Goal: Task Accomplishment & Management: Complete application form

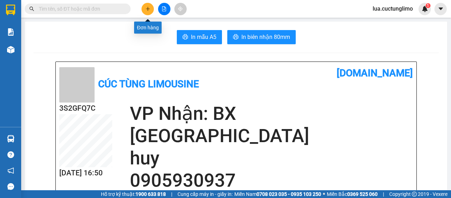
click at [146, 9] on icon "plus" at bounding box center [147, 8] width 5 height 5
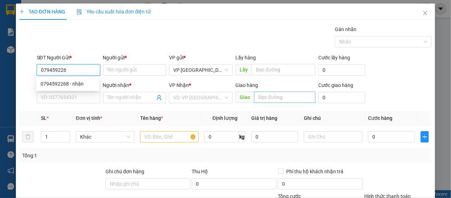
type input "0794592268"
click at [74, 89] on div "0794592268 - nhân" at bounding box center [67, 83] width 63 height 11
type input "nhân"
type input "0965844284"
type input "thúy"
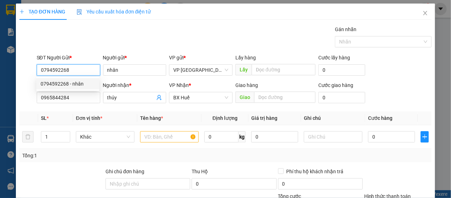
type input "100.000"
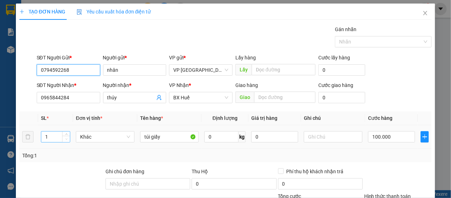
click at [65, 136] on span "Decrease Value" at bounding box center [66, 138] width 8 height 6
type input "0794592268"
type input "2"
click at [66, 134] on icon "up" at bounding box center [66, 134] width 2 height 1
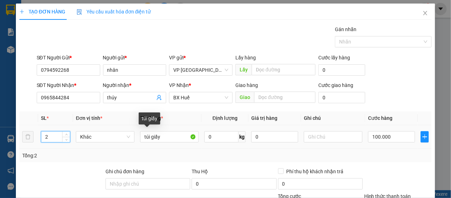
click at [173, 142] on div "túi giấy" at bounding box center [169, 136] width 59 height 14
click at [172, 139] on input "túi giấy" at bounding box center [169, 136] width 59 height 11
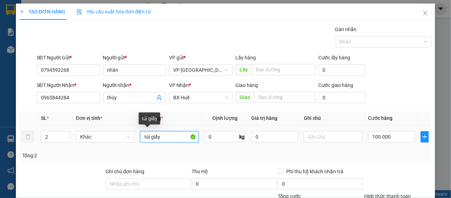
type input "g"
type input "hộp giấy"
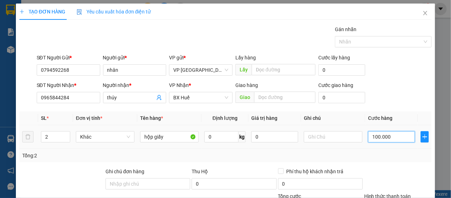
click at [381, 140] on input "100.000" at bounding box center [391, 136] width 47 height 11
type input "1"
type input "15"
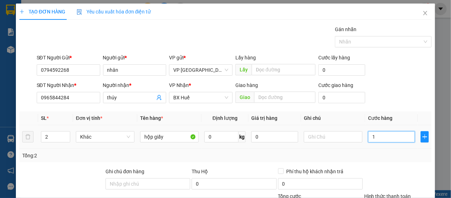
type input "15"
type input "150"
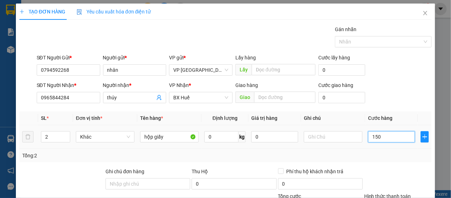
type input "1.500"
type input "15.000"
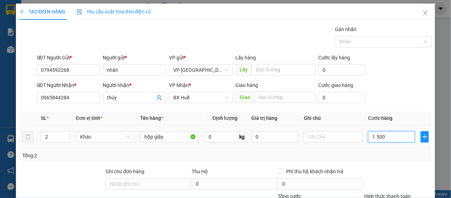
type input "15.000"
type input "150.000"
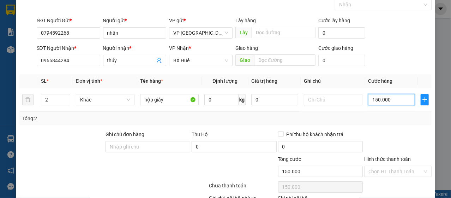
scroll to position [85, 0]
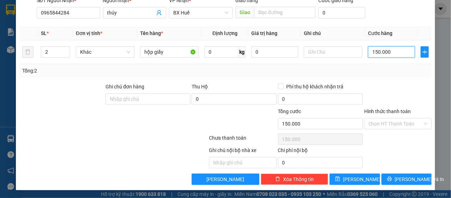
type input "150.000"
click at [400, 133] on div "Chọn HT Thanh Toán" at bounding box center [397, 139] width 69 height 14
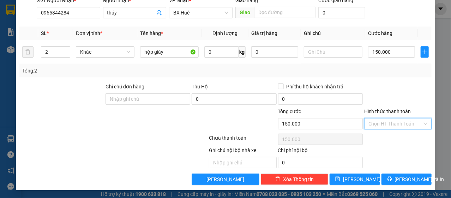
click at [405, 123] on input "Hình thức thanh toán" at bounding box center [395, 123] width 54 height 11
click at [398, 132] on div "Tại văn phòng" at bounding box center [393, 136] width 67 height 11
type input "0"
click at [398, 174] on button "[PERSON_NAME] và In" at bounding box center [406, 178] width 50 height 11
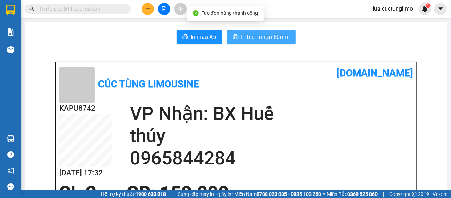
click at [268, 30] on button "In biên nhận 80mm" at bounding box center [261, 37] width 68 height 14
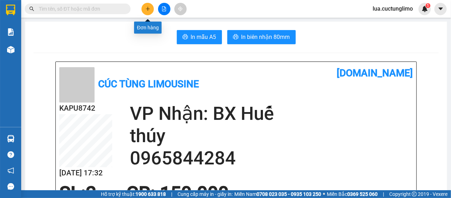
click at [145, 10] on icon "plus" at bounding box center [147, 8] width 5 height 5
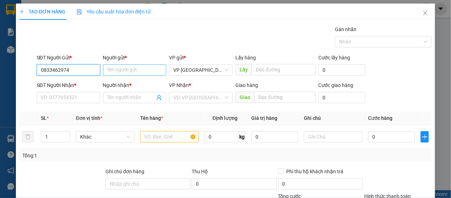
type input "0833462974"
click at [140, 65] on input "Người gửi *" at bounding box center [134, 69] width 63 height 11
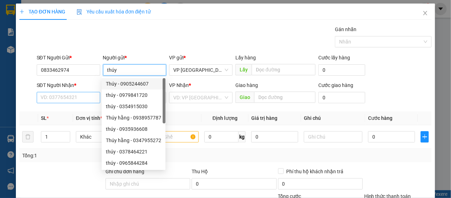
type input "thúy"
drag, startPoint x: 74, startPoint y: 99, endPoint x: 80, endPoint y: 98, distance: 5.6
click at [76, 99] on input "SĐT Người Nhận *" at bounding box center [68, 97] width 63 height 11
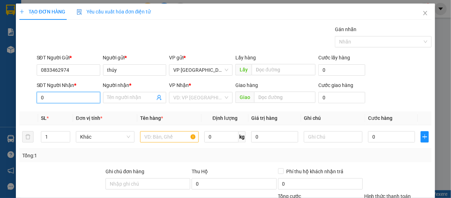
type input "0"
click at [118, 103] on div "Người nhận * Tên người nhận" at bounding box center [134, 93] width 63 height 25
click at [126, 97] on input "Người nhận *" at bounding box center [131, 97] width 48 height 8
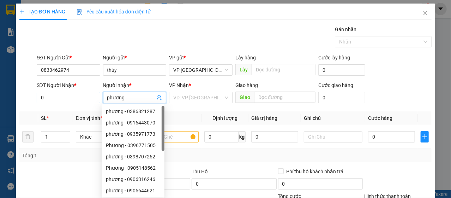
type input "phương"
click at [76, 99] on input "0" at bounding box center [68, 97] width 63 height 11
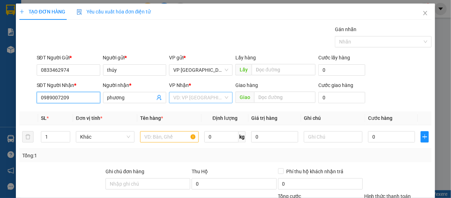
type input "0989007209"
drag, startPoint x: 183, startPoint y: 95, endPoint x: 187, endPoint y: 96, distance: 4.1
click at [183, 96] on input "search" at bounding box center [198, 97] width 50 height 11
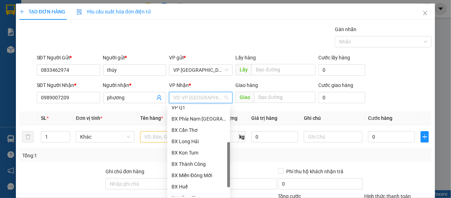
scroll to position [135, 0]
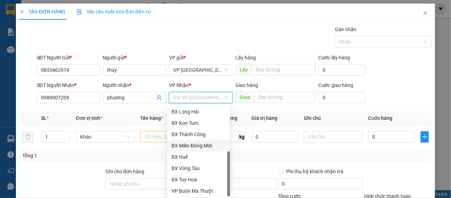
click at [217, 147] on div "BX Miền Đông Mới" at bounding box center [198, 145] width 54 height 8
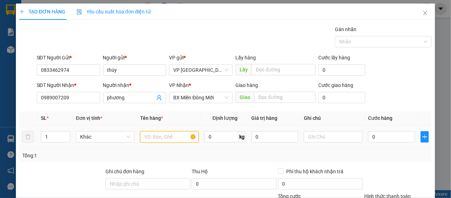
click at [177, 138] on input "text" at bounding box center [169, 136] width 59 height 11
type input "k"
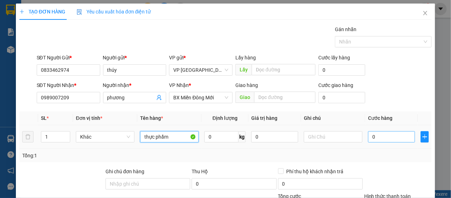
type input "thực phẩm"
click at [399, 137] on input "0" at bounding box center [391, 136] width 47 height 11
type input "8"
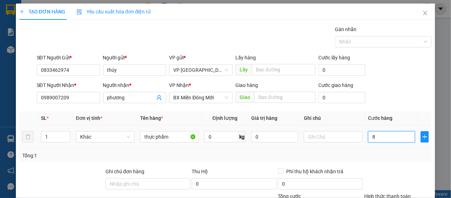
type input "80"
type input "800"
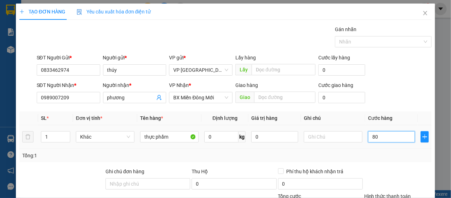
type input "800"
type input "8.000"
type input "80.000"
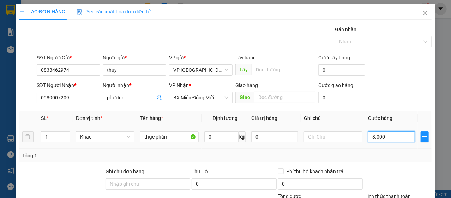
type input "80.000"
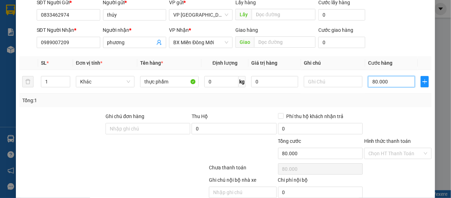
scroll to position [85, 0]
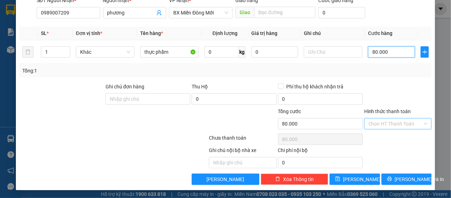
type input "80.000"
click at [413, 126] on input "Hình thức thanh toán" at bounding box center [395, 123] width 54 height 11
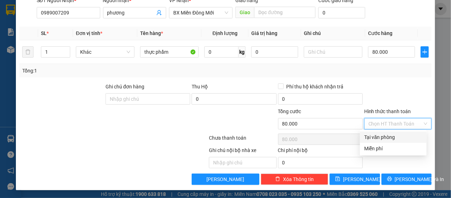
click at [405, 134] on div "Tại văn phòng" at bounding box center [393, 137] width 58 height 8
type input "0"
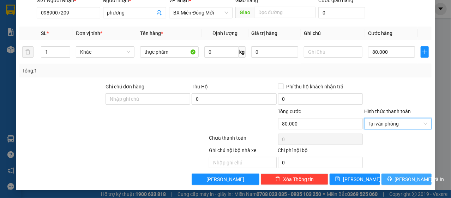
click at [408, 175] on span "[PERSON_NAME] và In" at bounding box center [419, 179] width 49 height 8
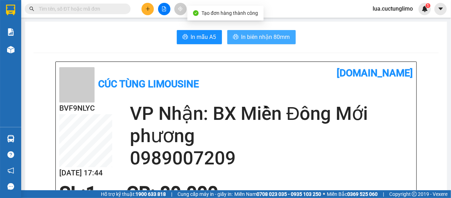
click at [265, 33] on span "In biên nhận 80mm" at bounding box center [265, 36] width 49 height 9
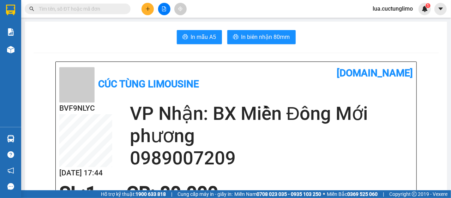
click at [148, 18] on main "In mẫu A5 In biên nhận 80mm Cúc Tùng Limousine [DOMAIN_NAME] BVF9NLYC [DATE] 17…" at bounding box center [225, 95] width 451 height 190
click at [149, 12] on button at bounding box center [147, 9] width 12 height 12
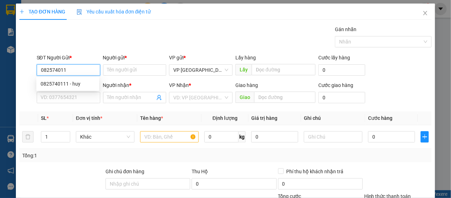
type input "0825740111"
click at [73, 80] on div "0825740111 - huy" at bounding box center [68, 84] width 54 height 8
type input "huy"
type input "0962445899"
type input "thực"
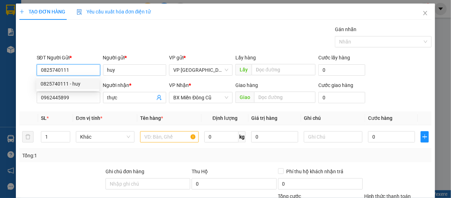
type input "30.000"
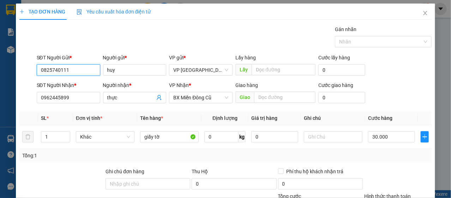
click at [78, 73] on input "0825740111" at bounding box center [68, 69] width 63 height 11
type input "0825740111"
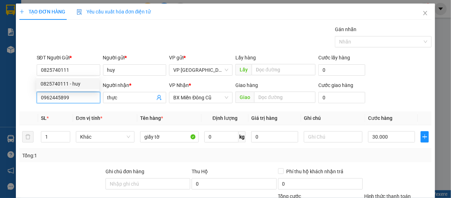
click at [79, 94] on input "0962445899" at bounding box center [68, 97] width 63 height 11
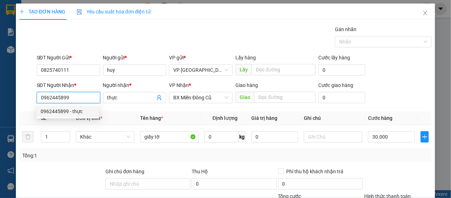
click at [79, 94] on input "0962445899" at bounding box center [68, 97] width 63 height 11
paste input "825740111"
type input "0825740111"
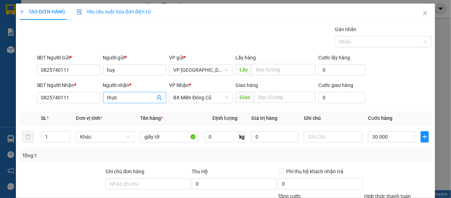
click at [115, 96] on input "thực" at bounding box center [131, 97] width 48 height 8
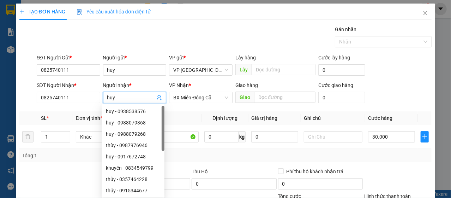
type input "huy"
click at [89, 76] on div "SĐT Người Gửi * 0825740111" at bounding box center [68, 66] width 63 height 25
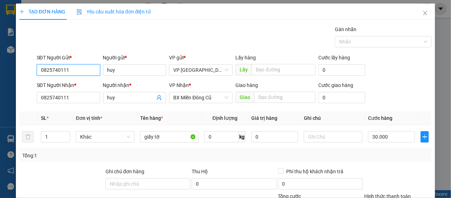
click at [88, 72] on input "0825740111" at bounding box center [68, 69] width 63 height 11
click at [89, 72] on input "0825740111" at bounding box center [68, 69] width 63 height 11
type input "0907186508"
click at [81, 82] on div "0907186508 - thủy" at bounding box center [68, 84] width 54 height 8
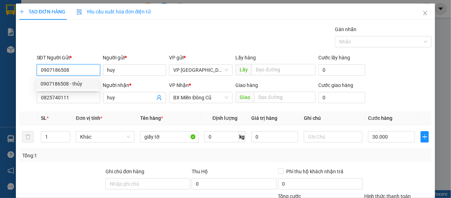
type input "thủy"
click at [195, 95] on span "BX Miền Đông Cũ" at bounding box center [200, 97] width 55 height 11
type input "0907186508"
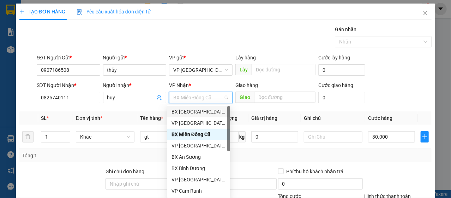
click at [205, 107] on div "BX [GEOGRAPHIC_DATA]" at bounding box center [198, 111] width 63 height 11
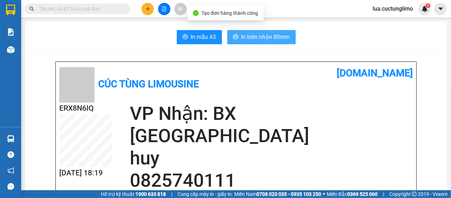
click at [259, 37] on span "In biên nhận 80mm" at bounding box center [265, 36] width 49 height 9
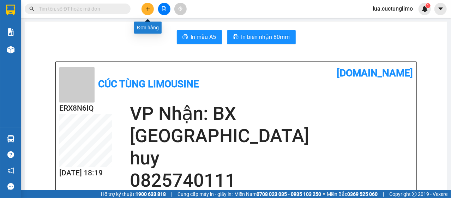
click at [146, 5] on button at bounding box center [147, 9] width 12 height 12
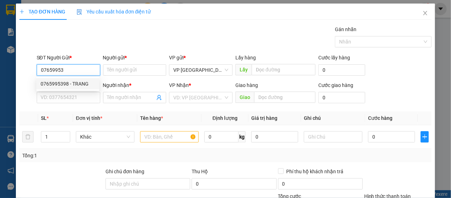
drag, startPoint x: 76, startPoint y: 81, endPoint x: 69, endPoint y: 78, distance: 8.1
click at [76, 82] on div "0765995398 - TRANG" at bounding box center [68, 84] width 54 height 8
type input "0765995398"
type input "TRANG"
type input "0949492593"
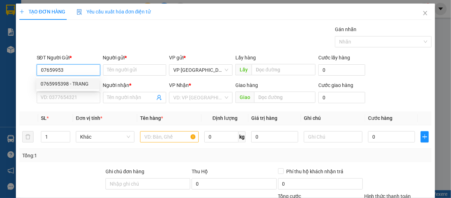
type input "[PERSON_NAME]"
type input "50.000"
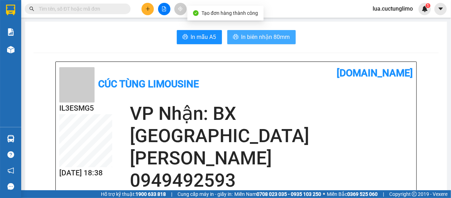
click at [285, 38] on span "In biên nhận 80mm" at bounding box center [265, 36] width 49 height 9
click at [261, 43] on button "In biên nhận 80mm" at bounding box center [261, 37] width 68 height 14
click at [262, 42] on button "In biên nhận 80mm" at bounding box center [261, 37] width 68 height 14
